Goal: Transaction & Acquisition: Purchase product/service

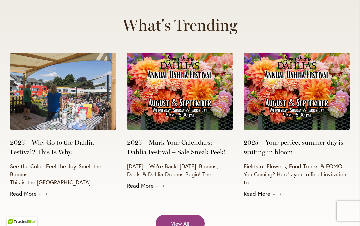
scroll to position [2654, 0]
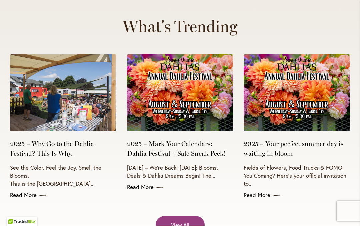
click at [175, 222] on span "View All" at bounding box center [180, 226] width 18 height 8
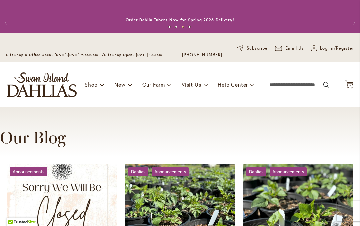
click at [177, 20] on link "Order Dahlia Tubers Now for Spring 2026 Delivery!" at bounding box center [180, 19] width 109 height 5
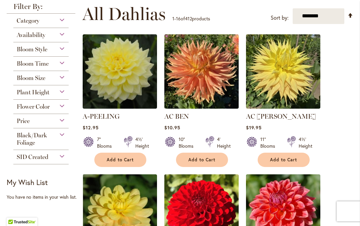
scroll to position [164, 0]
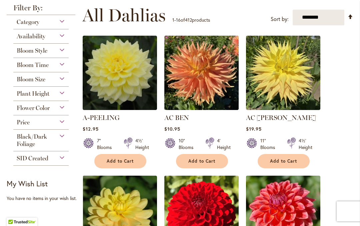
click at [63, 124] on div "Price" at bounding box center [40, 120] width 55 height 11
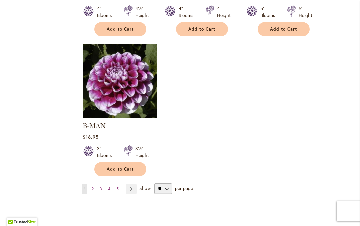
scroll to position [862, 0]
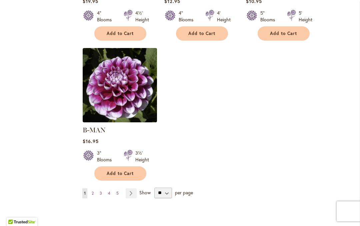
click at [134, 189] on link "Page Next" at bounding box center [131, 194] width 11 height 10
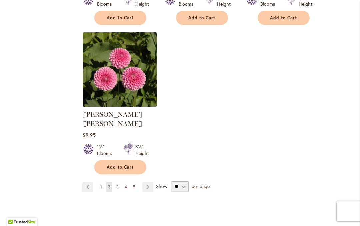
scroll to position [867, 0]
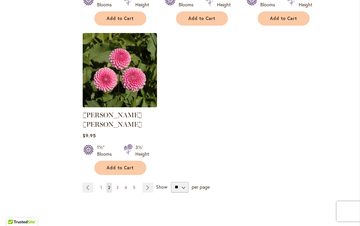
click at [149, 183] on link "Page Next" at bounding box center [148, 188] width 11 height 10
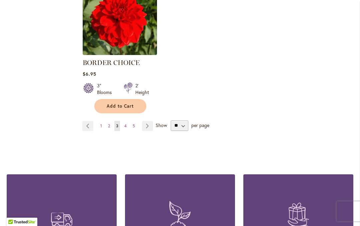
scroll to position [920, 0]
click at [150, 126] on link "Page Next" at bounding box center [147, 126] width 11 height 10
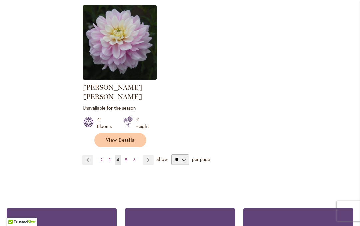
scroll to position [914, 0]
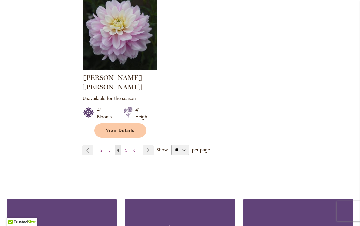
click at [151, 146] on link "Page Next" at bounding box center [148, 151] width 11 height 10
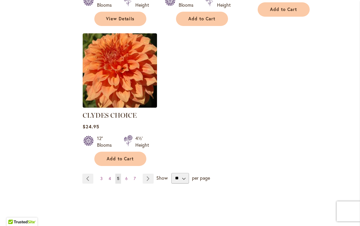
scroll to position [885, 0]
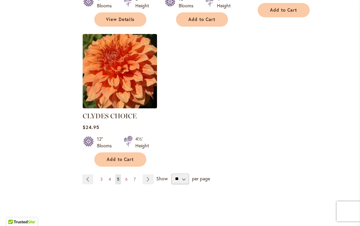
click at [152, 175] on link "Page Next" at bounding box center [148, 180] width 11 height 10
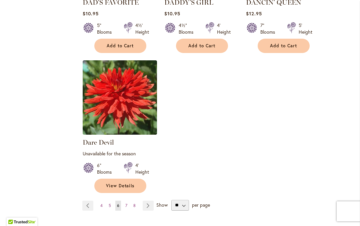
scroll to position [865, 0]
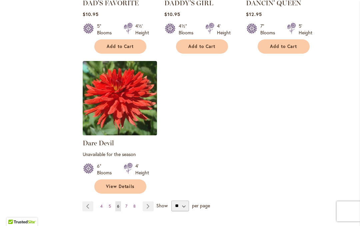
click at [149, 202] on link "Page Next" at bounding box center [148, 207] width 11 height 10
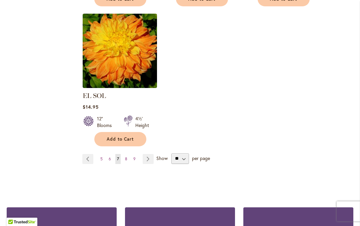
scroll to position [886, 0]
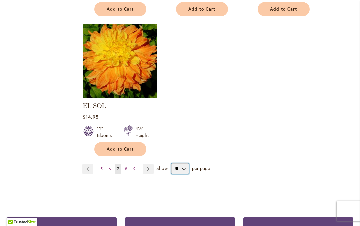
click at [182, 164] on select "** ** ** **" at bounding box center [181, 169] width 18 height 11
select select "**"
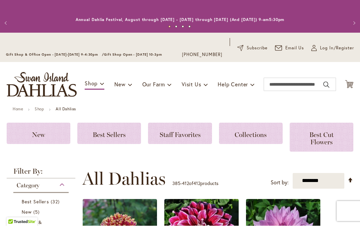
scroll to position [194, 0]
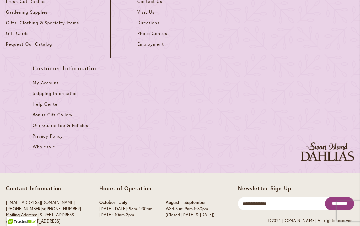
scroll to position [1825, 0]
